Goal: Answer question/provide support: Share knowledge or assist other users

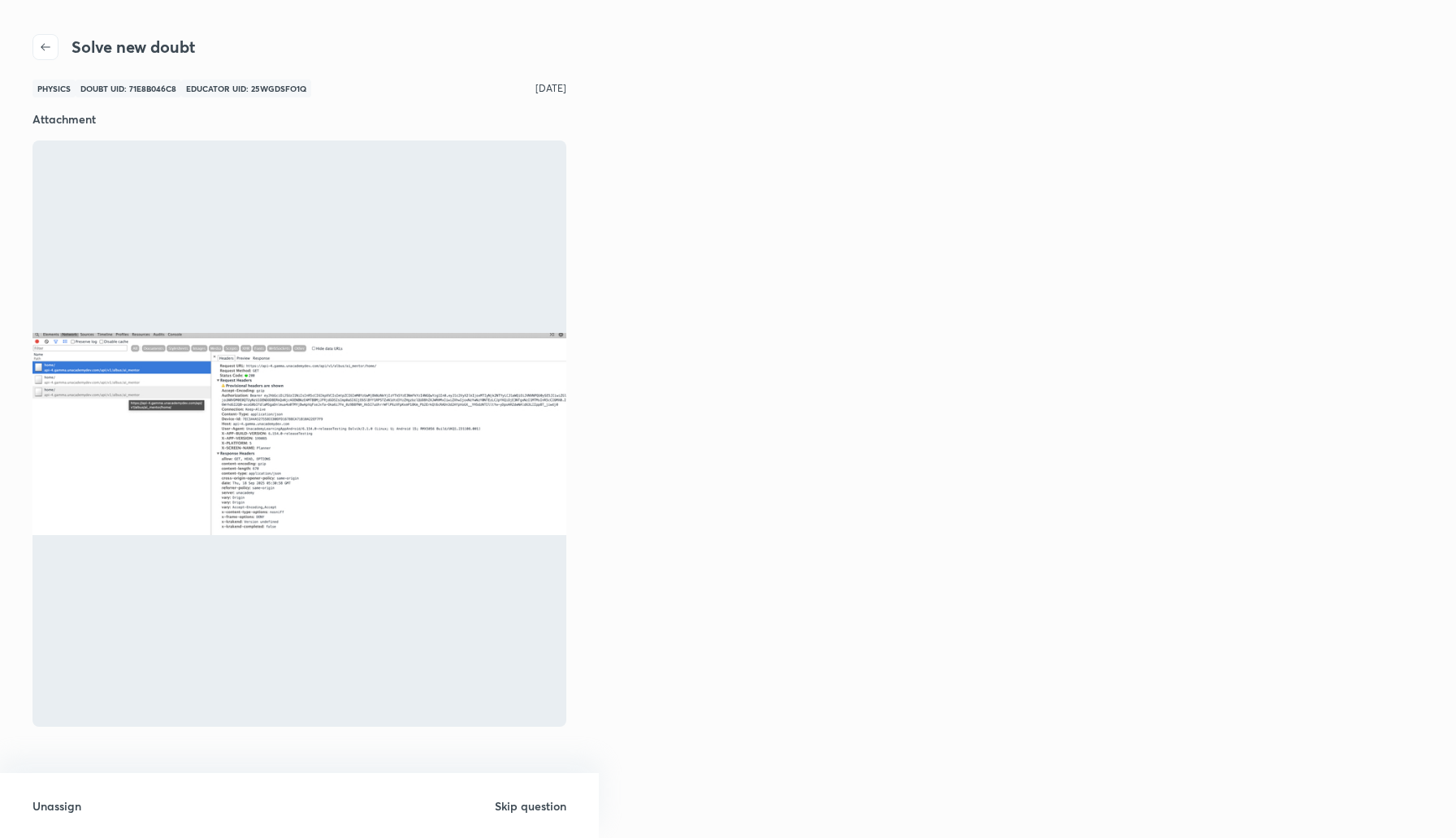
click at [175, 362] on img at bounding box center [299, 434] width 534 height 202
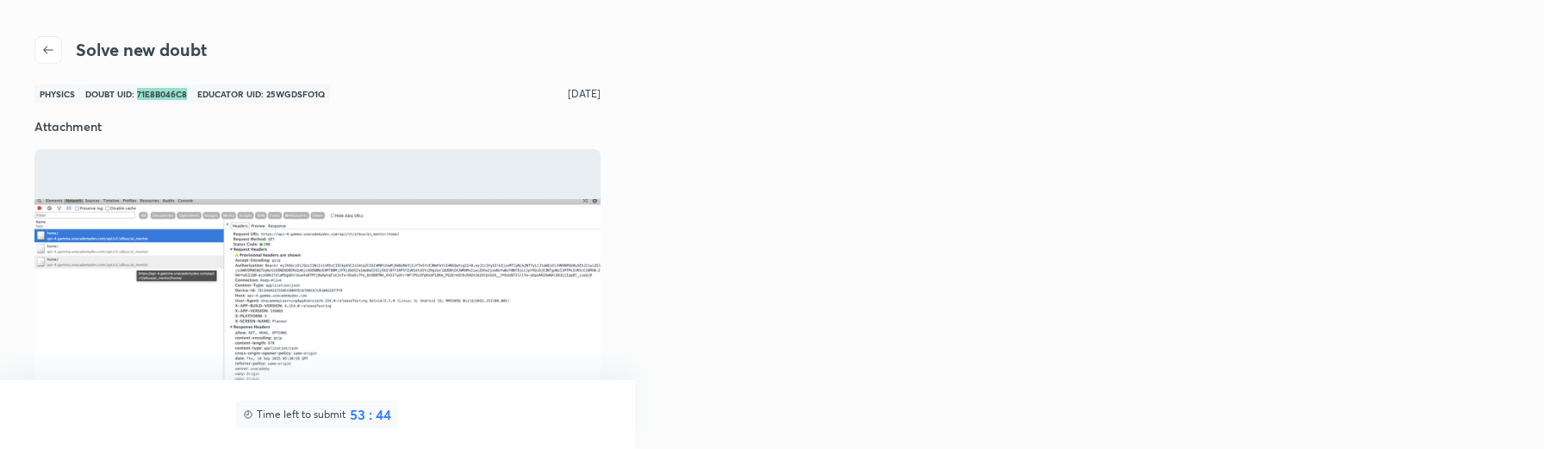
scroll to position [3, 0]
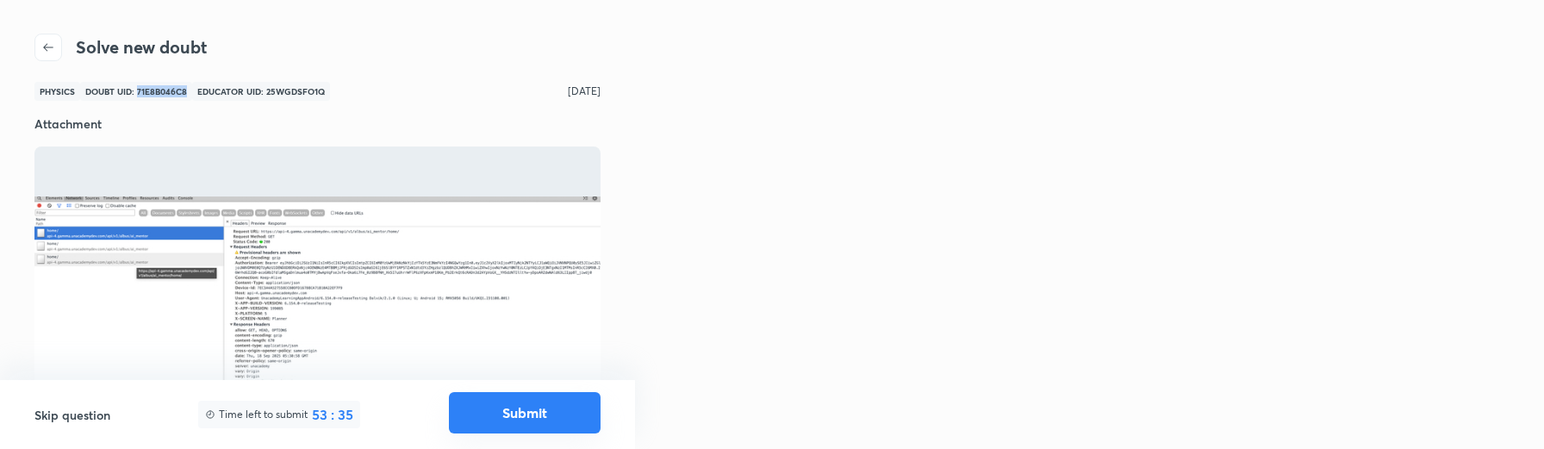
click at [521, 412] on button "Submit" at bounding box center [525, 412] width 152 height 41
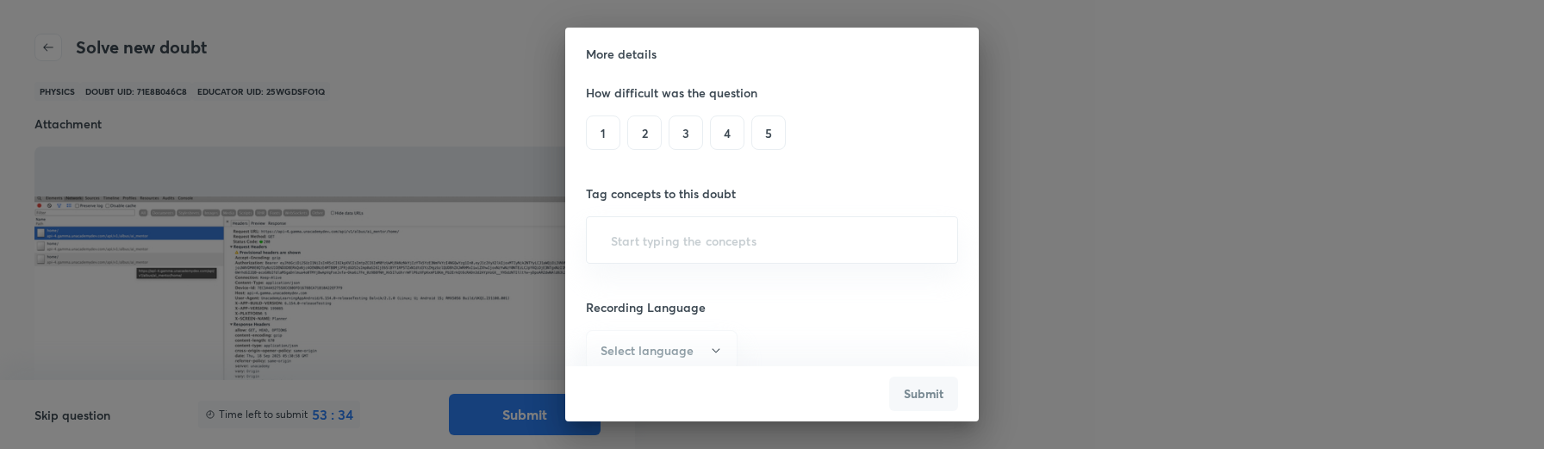
click at [688, 140] on h6 "3" at bounding box center [685, 132] width 34 height 34
click at [657, 230] on input "text" at bounding box center [771, 240] width 329 height 32
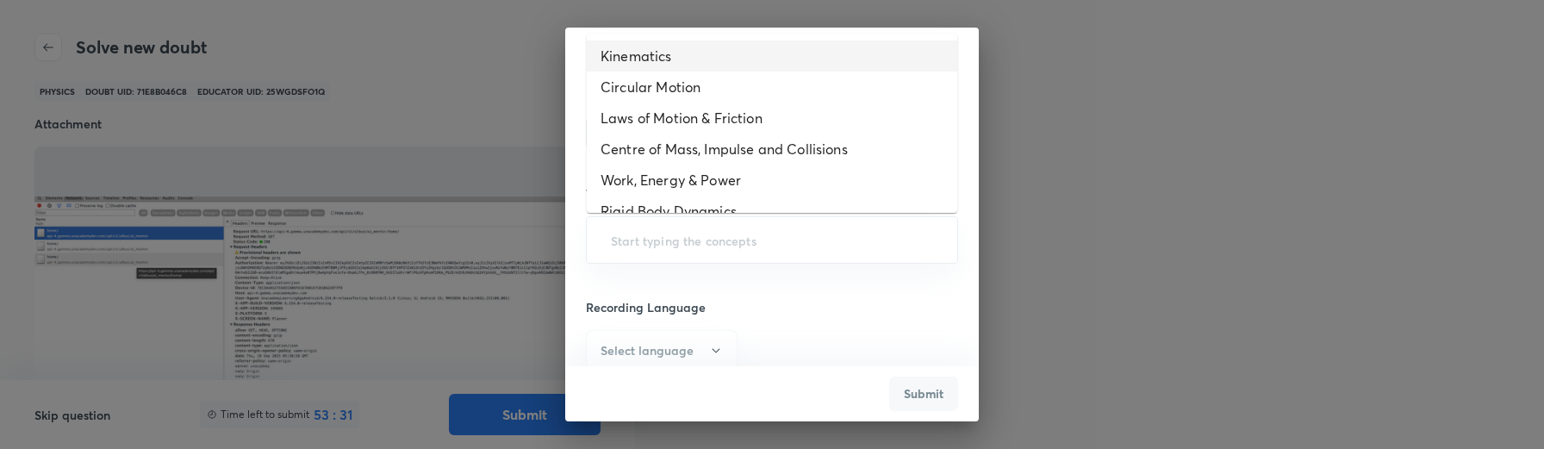
click at [643, 52] on li "Kinematics" at bounding box center [772, 55] width 370 height 31
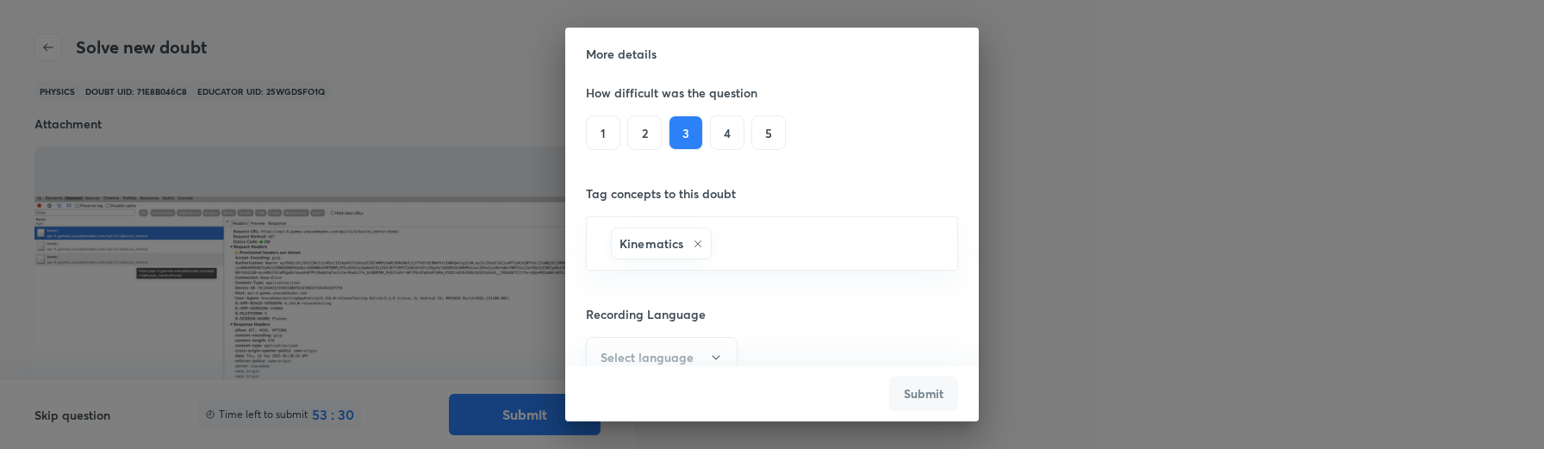
click at [656, 351] on h6 "Select language" at bounding box center [646, 357] width 93 height 18
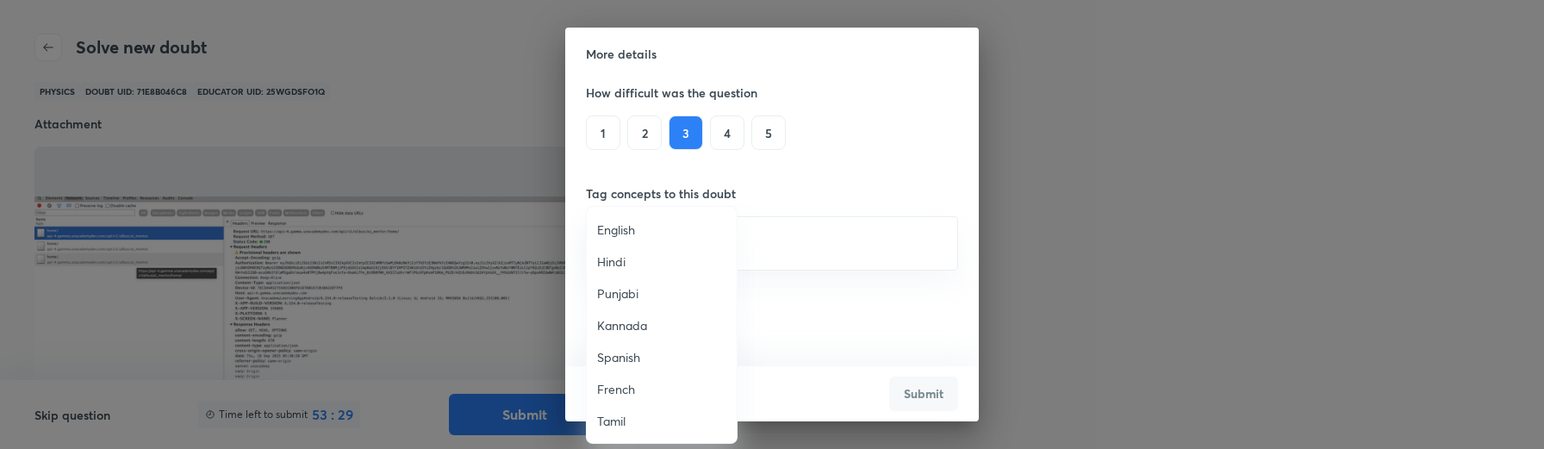
click at [624, 221] on span "English" at bounding box center [661, 230] width 129 height 18
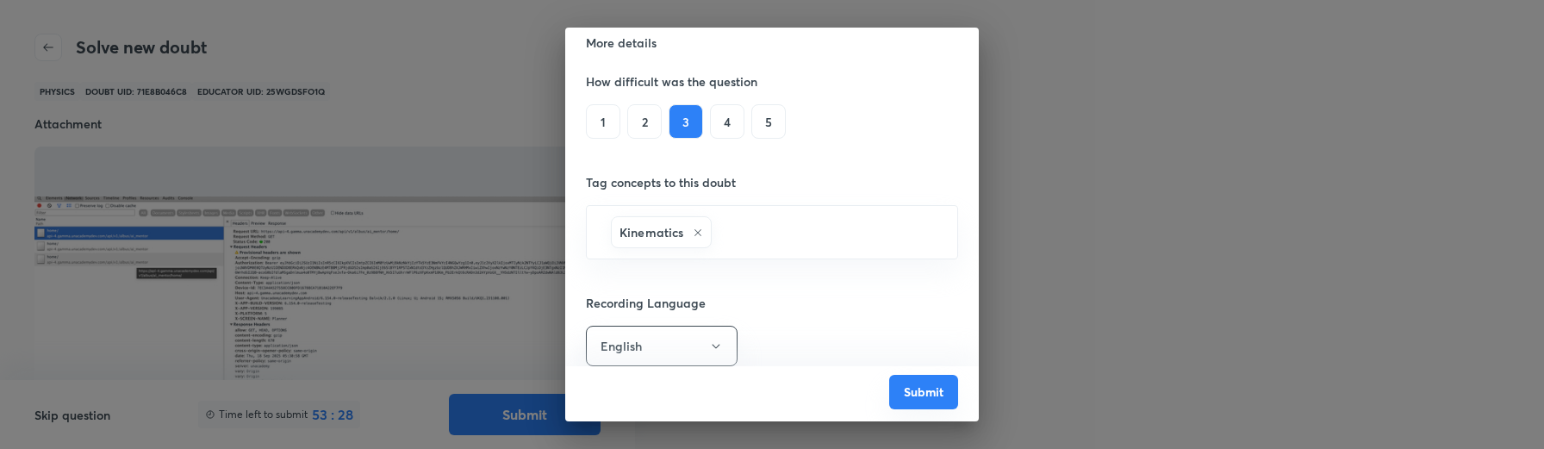
click at [917, 389] on button "Submit" at bounding box center [923, 392] width 69 height 34
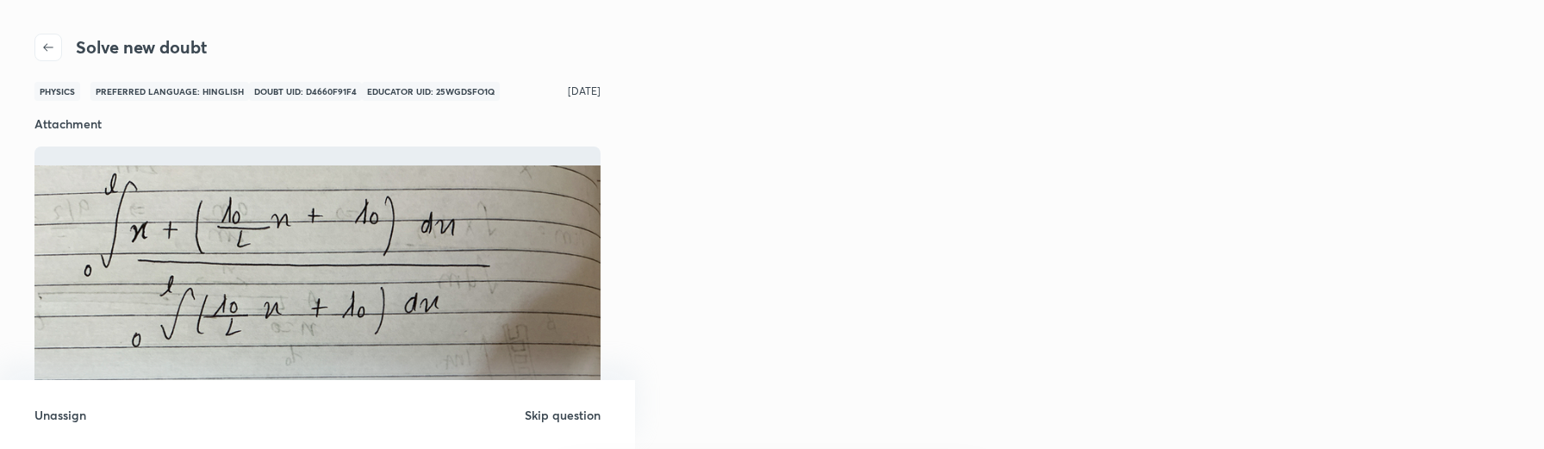
scroll to position [0, 0]
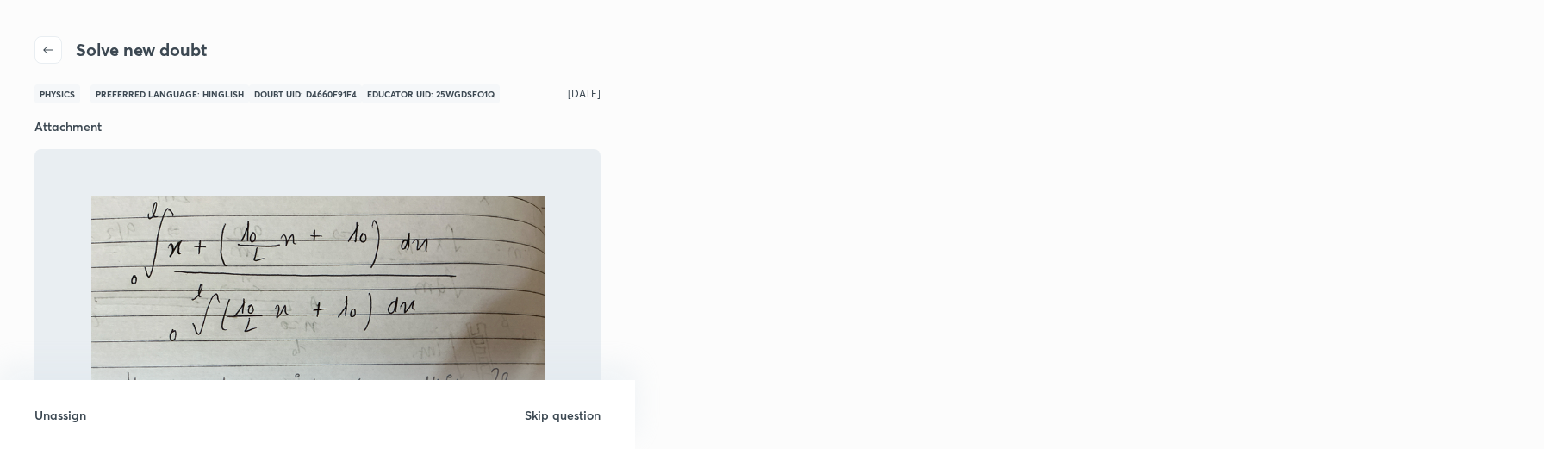
click at [47, 417] on h6 "Unassign" at bounding box center [60, 415] width 52 height 18
